Goal: Transaction & Acquisition: Purchase product/service

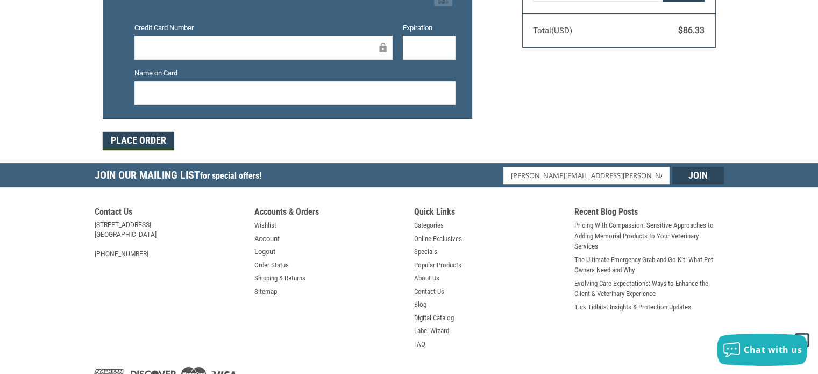
click at [159, 139] on button "Place Order" at bounding box center [138, 141] width 71 height 18
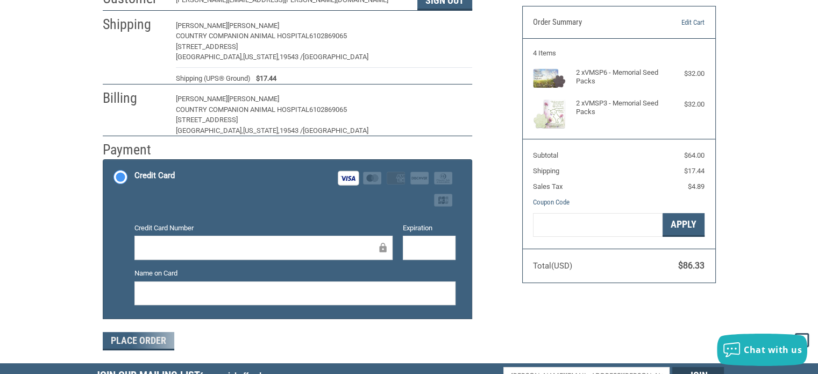
scroll to position [19, 0]
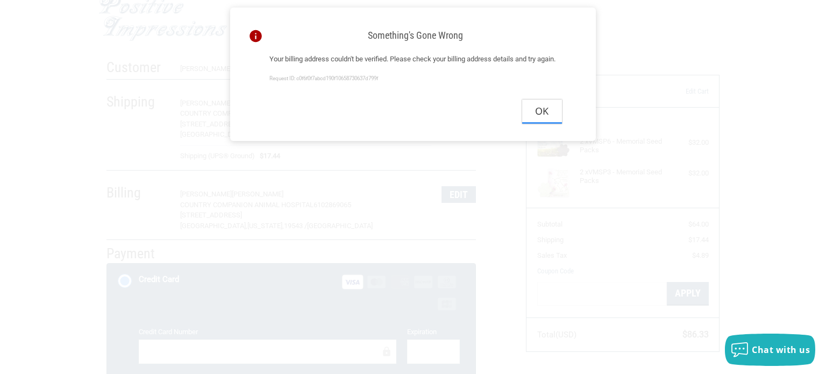
click at [544, 122] on button "Ok" at bounding box center [542, 111] width 40 height 24
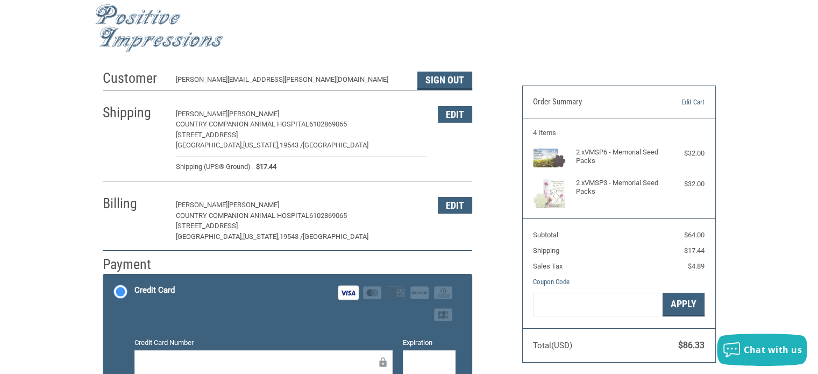
scroll to position [0, 0]
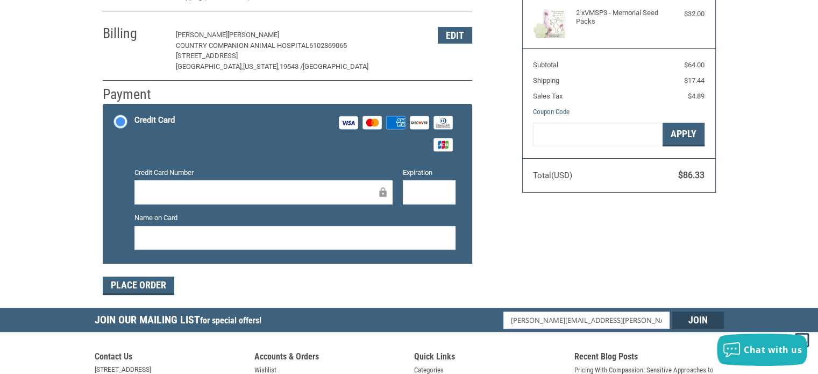
scroll to position [183, 0]
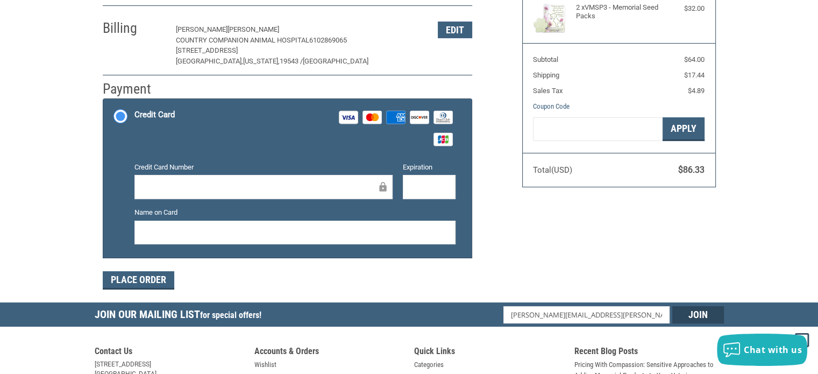
click at [195, 178] on div at bounding box center [263, 187] width 258 height 24
click at [171, 196] on div at bounding box center [263, 187] width 258 height 24
click at [117, 113] on label "Credit Card Visa Master Amex Discover Diners Club JCB" at bounding box center [287, 128] width 368 height 58
click at [104, 101] on input "Credit Card Visa Master Amex Discover Diners Club JCB" at bounding box center [103, 100] width 1 height 1
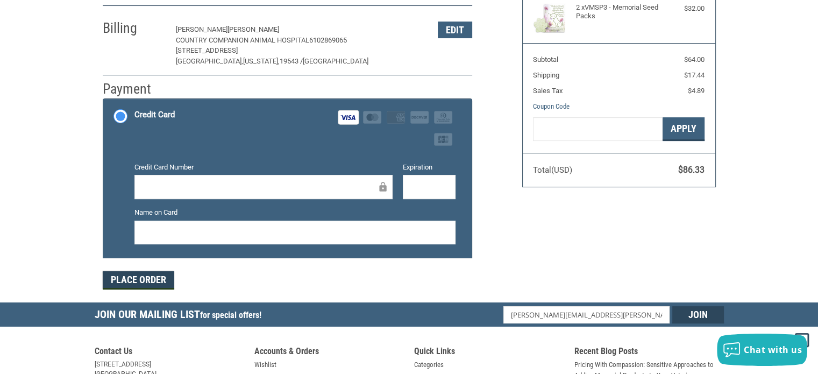
click at [145, 279] on button "Place Order" at bounding box center [138, 280] width 71 height 18
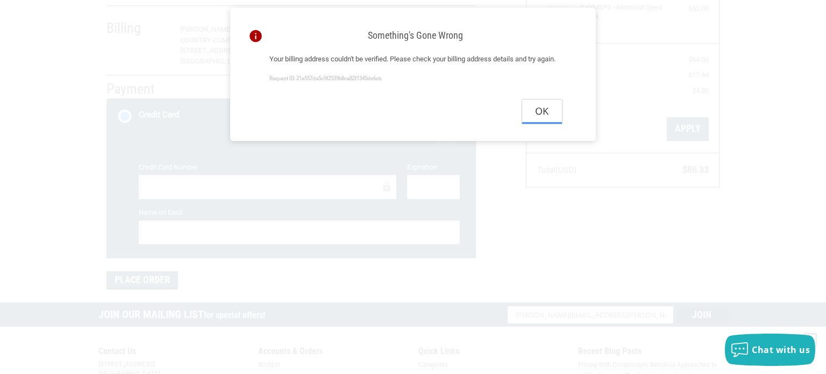
click at [540, 124] on button "Ok" at bounding box center [542, 111] width 40 height 24
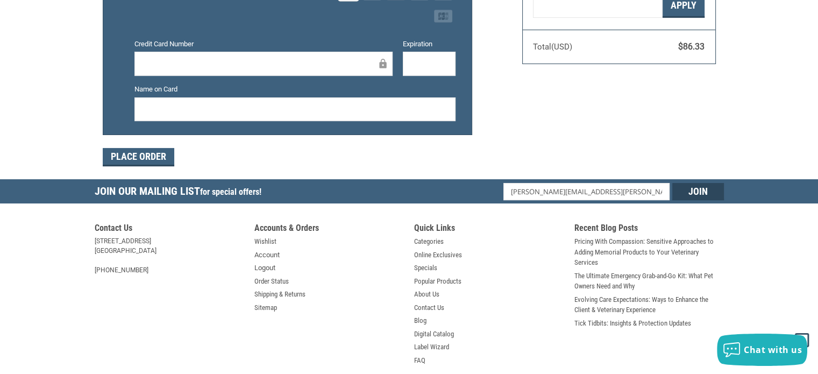
scroll to position [368, 0]
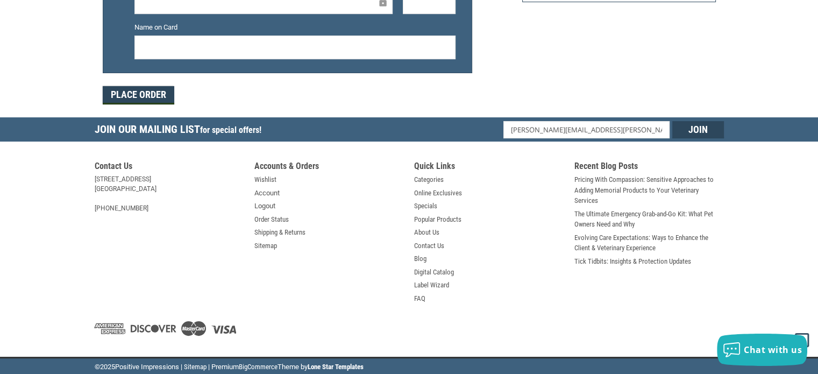
click at [153, 97] on button "Place Order" at bounding box center [138, 95] width 71 height 18
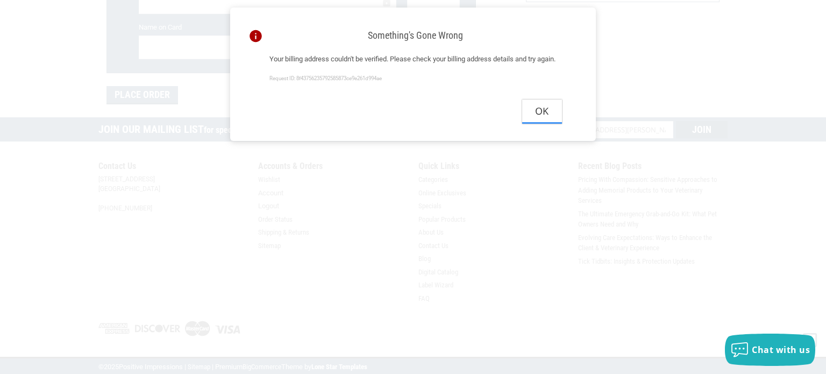
click at [538, 124] on button "Ok" at bounding box center [542, 111] width 40 height 24
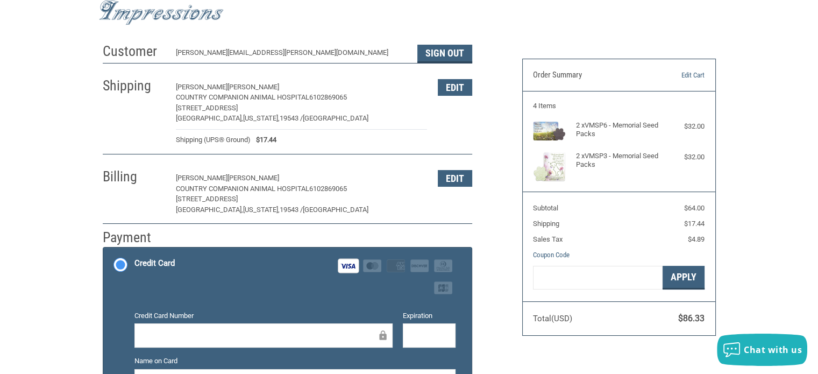
scroll to position [0, 0]
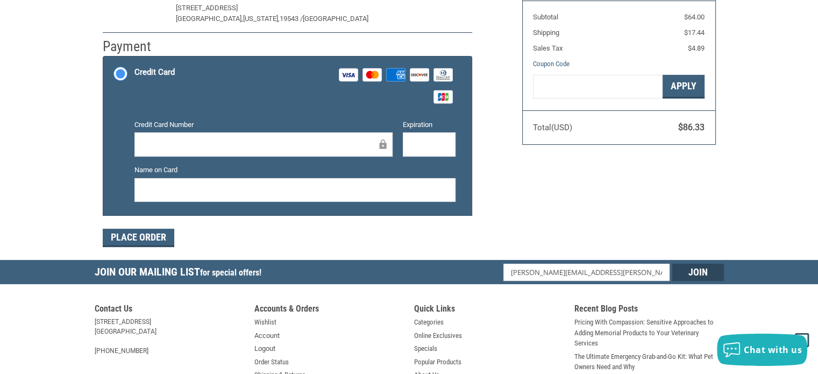
scroll to position [207, 0]
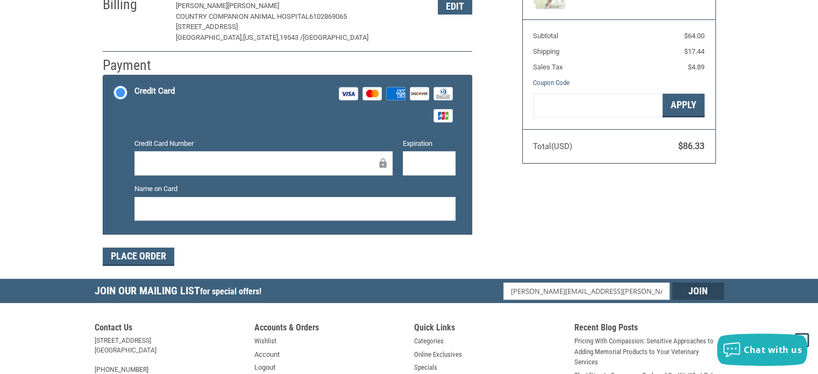
click at [382, 162] on icon at bounding box center [382, 163] width 7 height 10
click at [520, 209] on div "Customer [PERSON_NAME][EMAIL_ADDRESS][PERSON_NAME][DOMAIN_NAME] Sign Out Shippi…" at bounding box center [409, 72] width 629 height 413
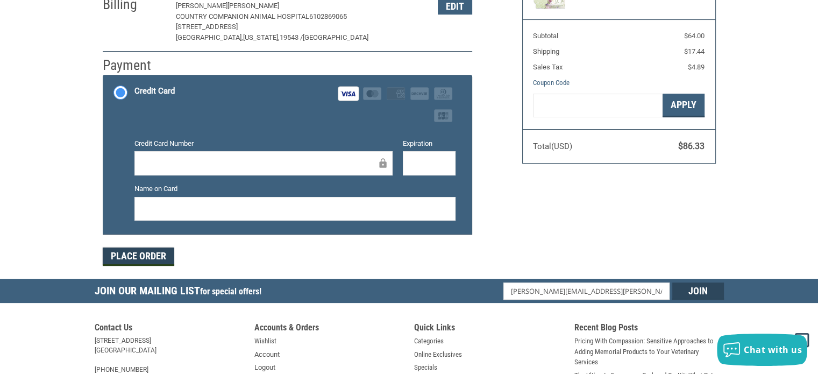
click at [148, 257] on button "Place Order" at bounding box center [138, 256] width 71 height 18
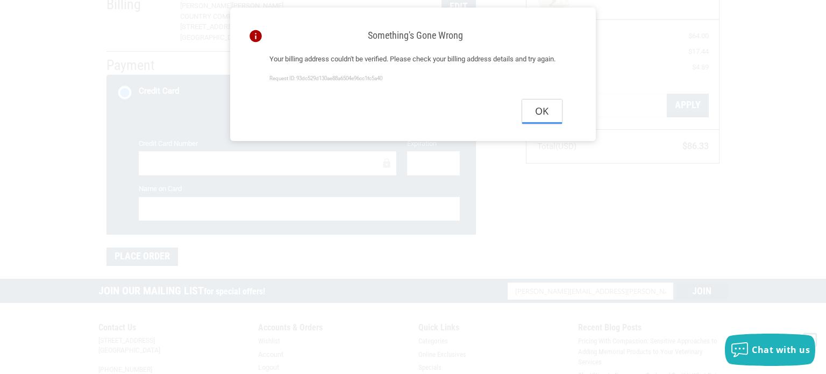
click at [542, 122] on button "Ok" at bounding box center [542, 111] width 40 height 24
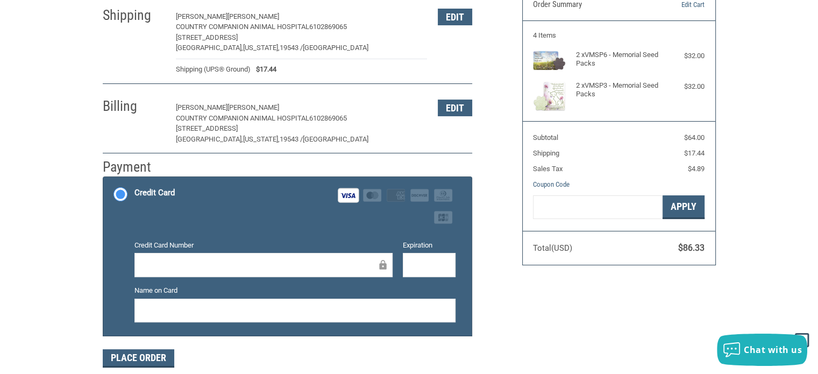
scroll to position [99, 0]
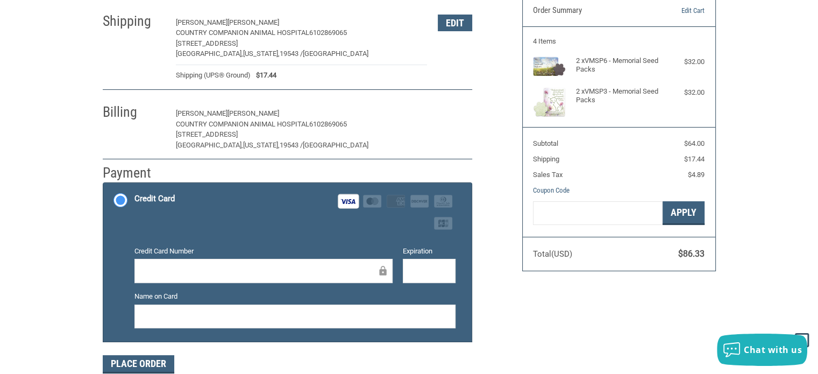
click at [459, 115] on button "Edit" at bounding box center [455, 113] width 34 height 17
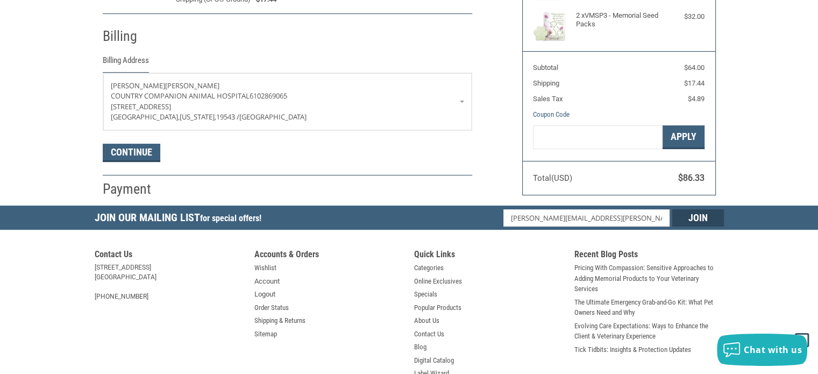
scroll to position [189, 0]
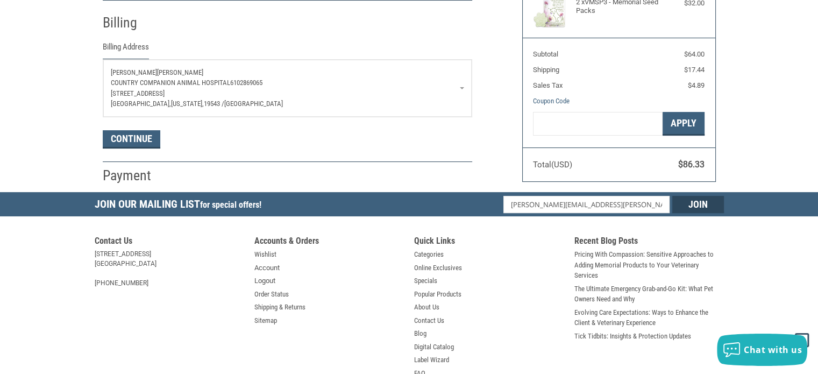
click at [463, 85] on p "Country Companion Animal Hospital 6102869065" at bounding box center [287, 82] width 353 height 11
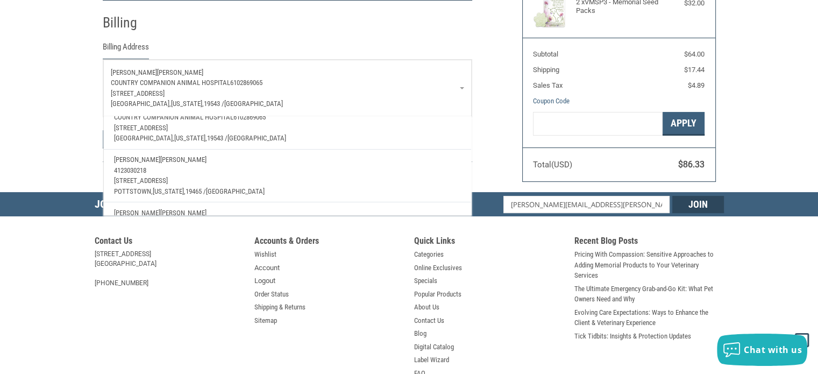
scroll to position [91, 0]
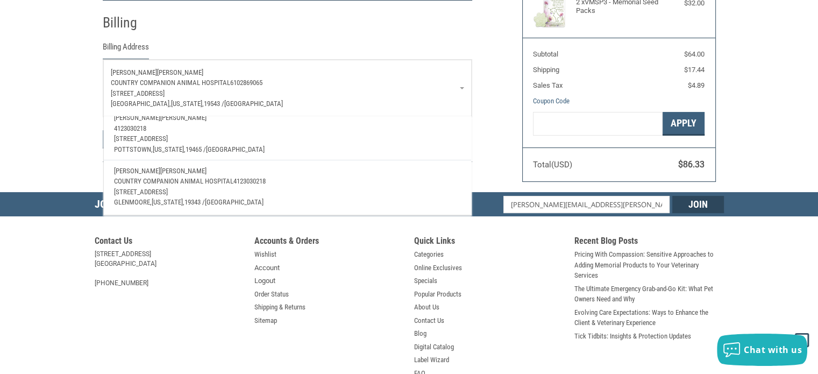
click at [187, 177] on span "Country Companion Animal Hospital" at bounding box center [173, 181] width 119 height 8
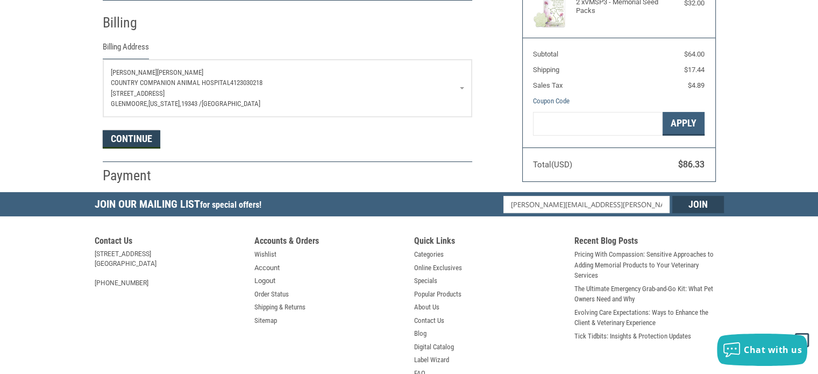
click at [131, 139] on button "Continue" at bounding box center [132, 139] width 58 height 18
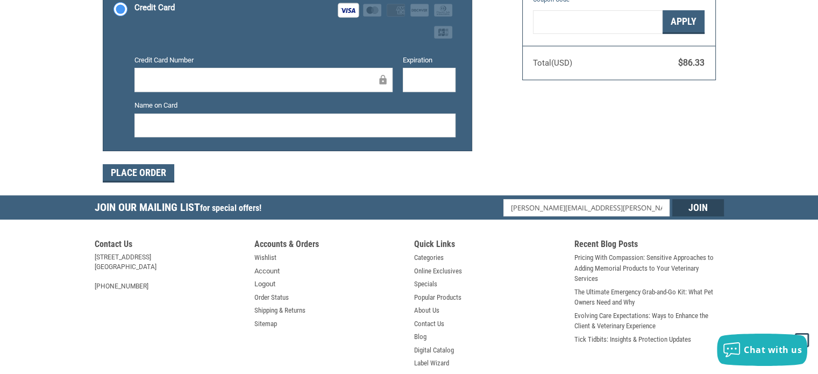
scroll to position [291, 0]
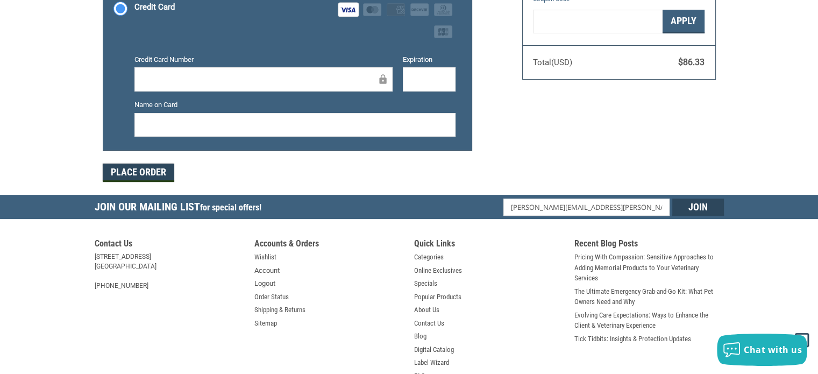
click at [150, 170] on button "Place Order" at bounding box center [138, 172] width 71 height 18
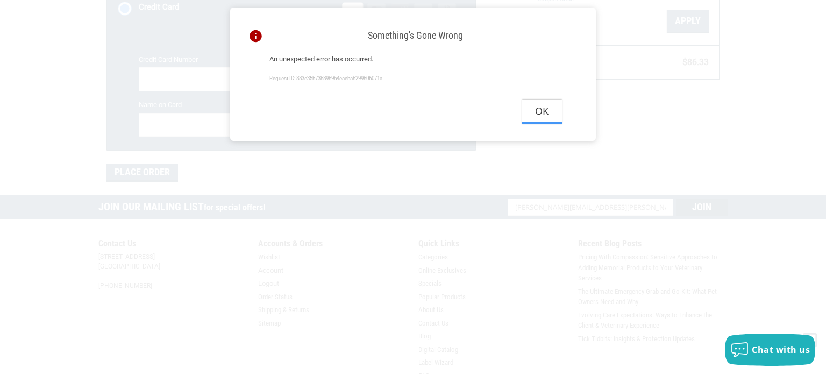
click at [540, 111] on button "Ok" at bounding box center [542, 111] width 40 height 24
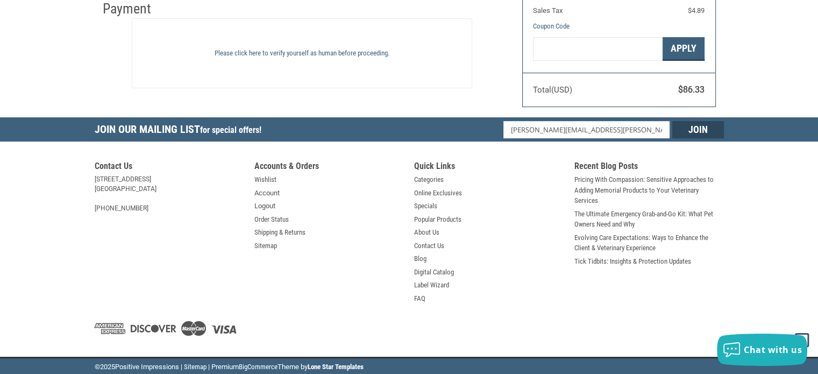
scroll to position [102, 0]
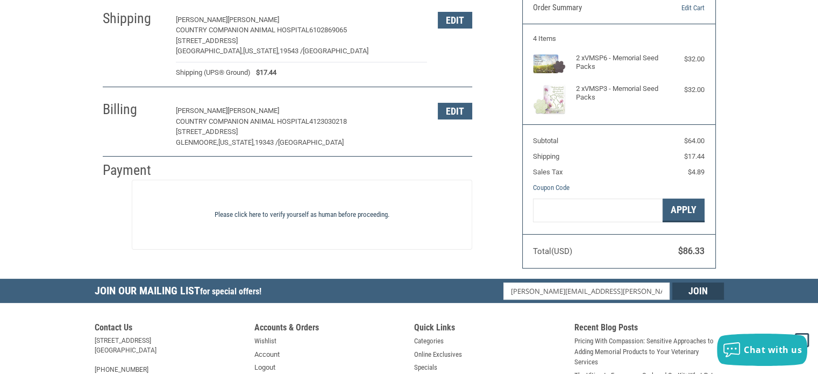
click at [302, 213] on link "Please click here to verify yourself as human before proceeding." at bounding box center [302, 214] width 328 height 11
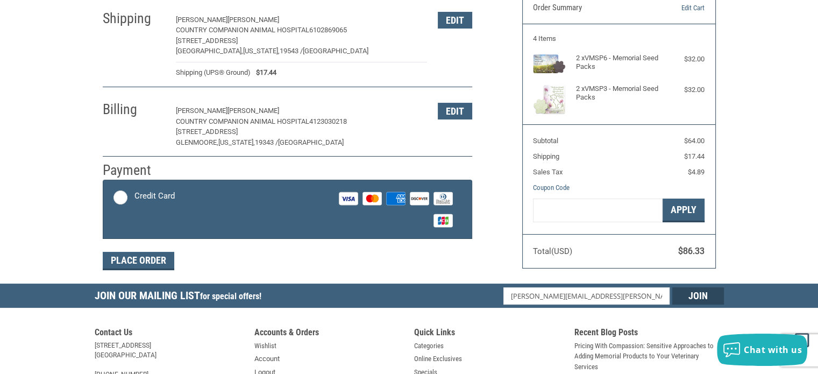
click at [116, 199] on label "Credit Card Visa Master Amex Discover Diners Club JCB" at bounding box center [287, 209] width 368 height 58
click at [104, 182] on input "Credit Card Visa Master Amex Discover Diners Club JCB" at bounding box center [103, 181] width 1 height 1
radio input "true"
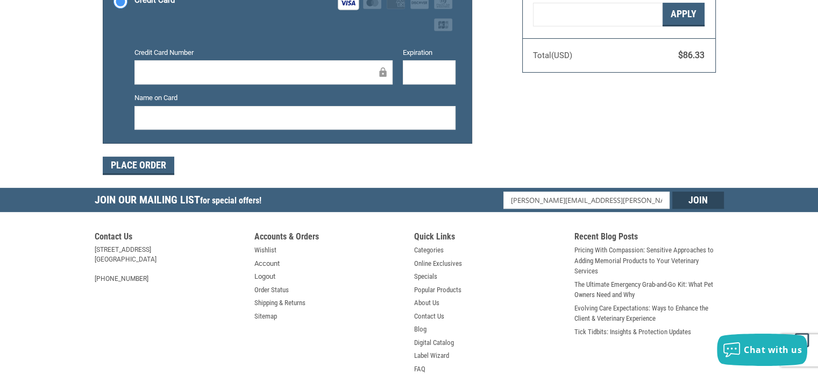
scroll to position [317, 0]
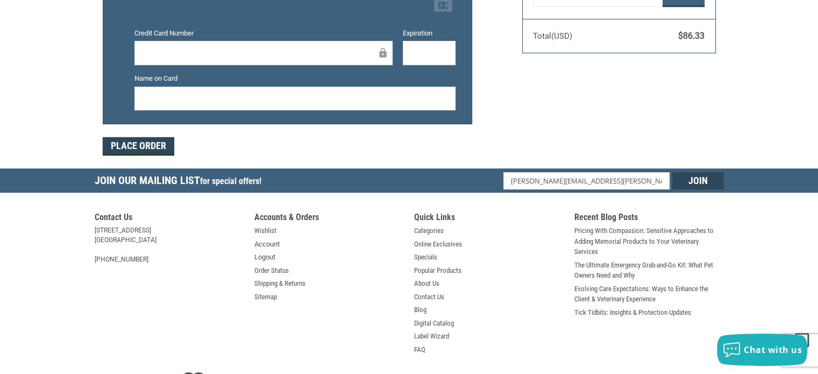
click at [140, 147] on button "Place Order" at bounding box center [138, 146] width 71 height 18
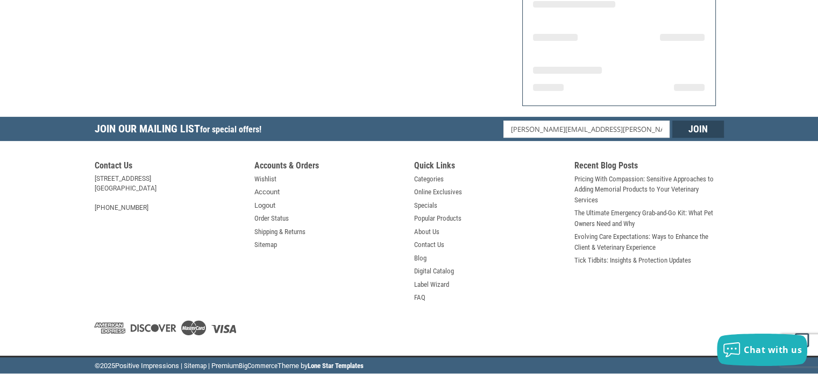
scroll to position [242, 0]
